Goal: Understand process/instructions: Learn how to perform a task or action

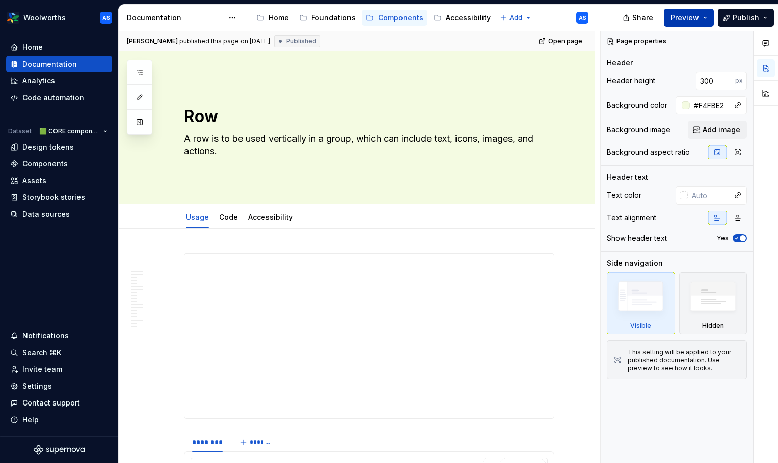
type textarea "*"
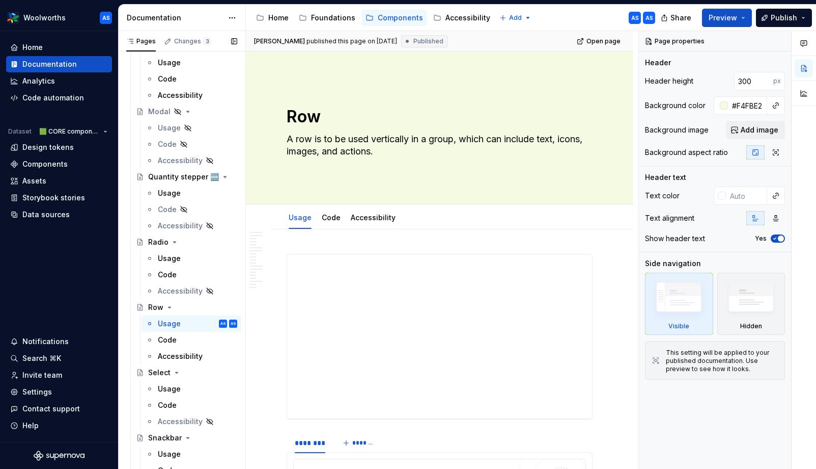
scroll to position [1025, 0]
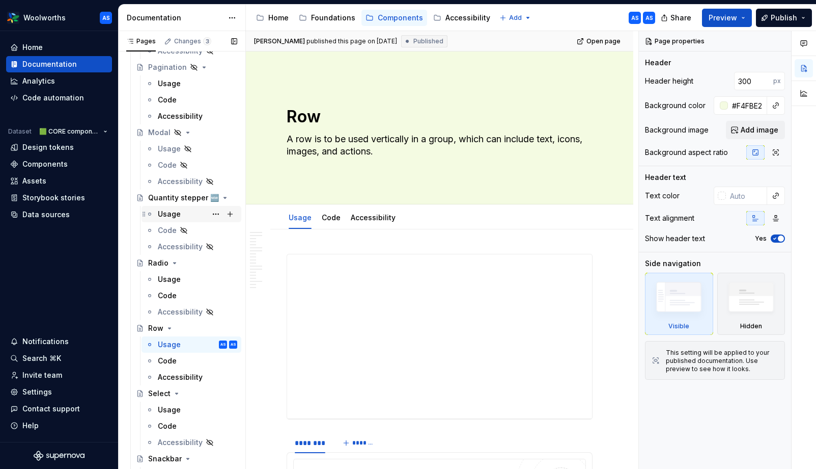
click at [175, 214] on div "Usage" at bounding box center [169, 214] width 23 height 10
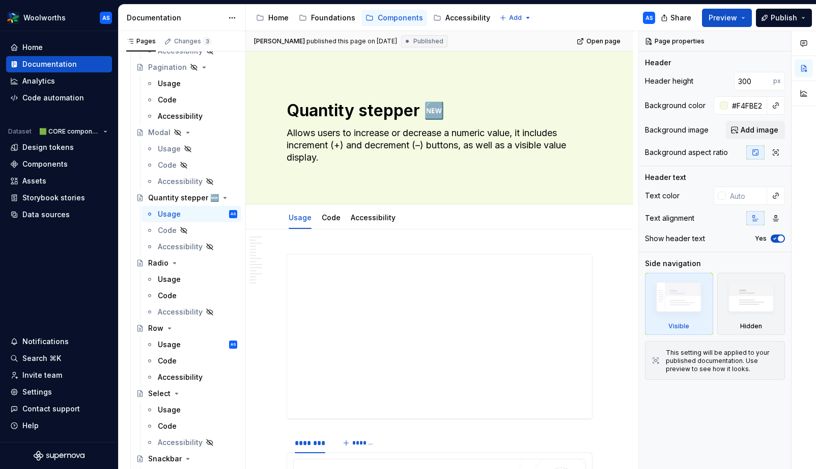
type textarea "*"
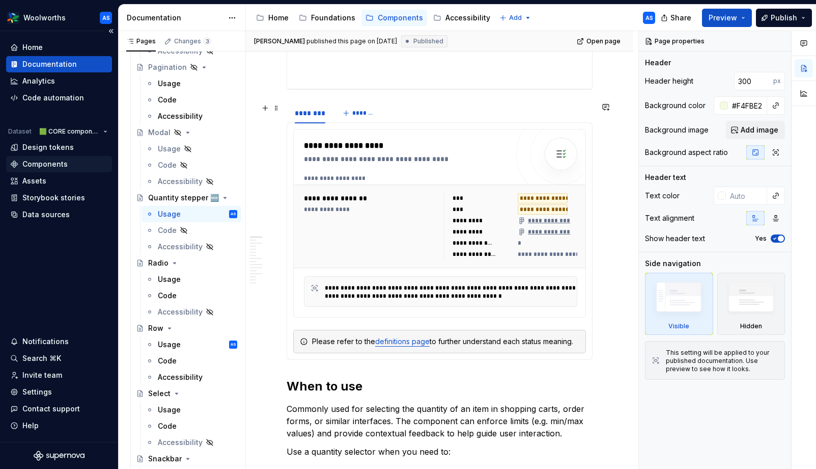
scroll to position [310, 0]
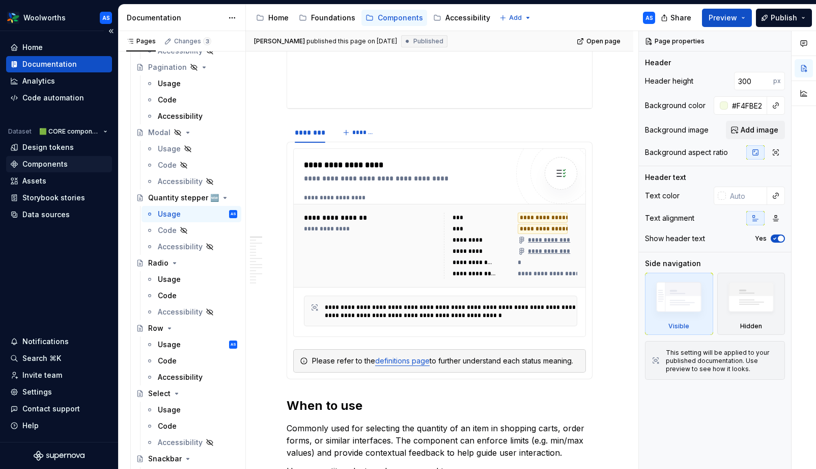
click at [41, 165] on div "Components" at bounding box center [44, 164] width 45 height 10
